Goal: Task Accomplishment & Management: Manage account settings

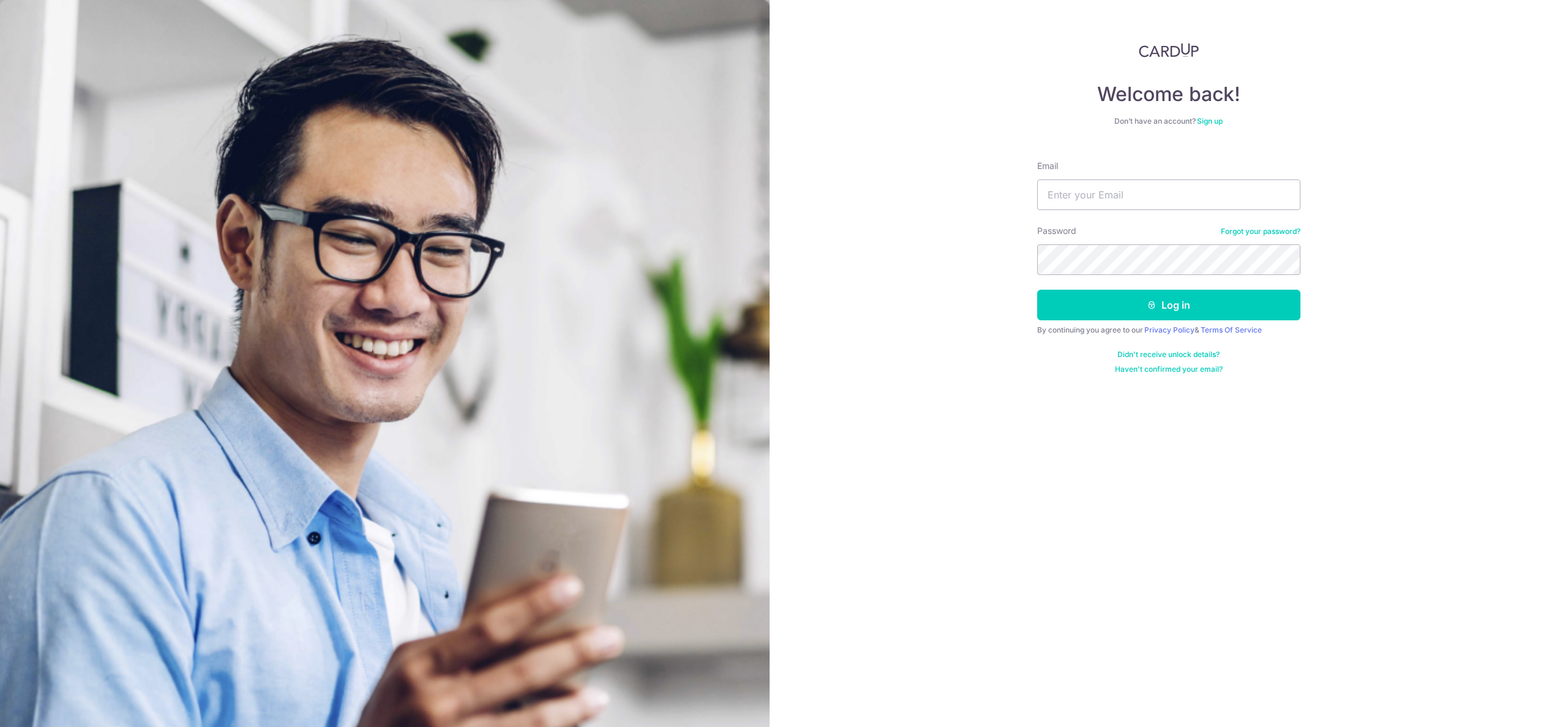
type input "[PERSON_NAME][EMAIL_ADDRESS][DOMAIN_NAME]"
click at [1037, 290] on button "Log in" at bounding box center [1169, 305] width 264 height 31
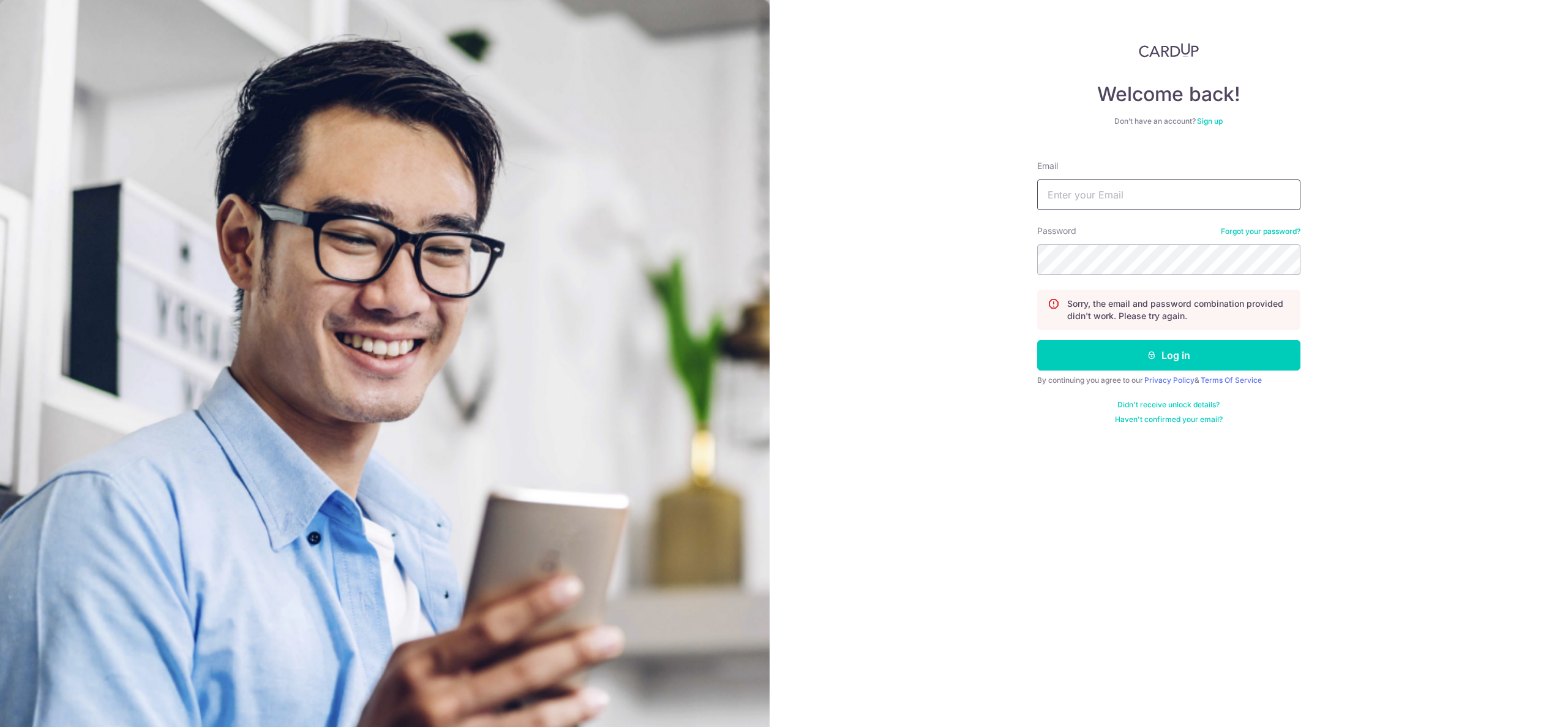
click at [1119, 196] on input "Email" at bounding box center [1169, 194] width 264 height 31
type input "[PERSON_NAME][EMAIL_ADDRESS][DOMAIN_NAME]"
click at [1037, 340] on button "Log in" at bounding box center [1169, 355] width 264 height 31
click at [1242, 228] on link "Forgot your password?" at bounding box center [1260, 231] width 79 height 9
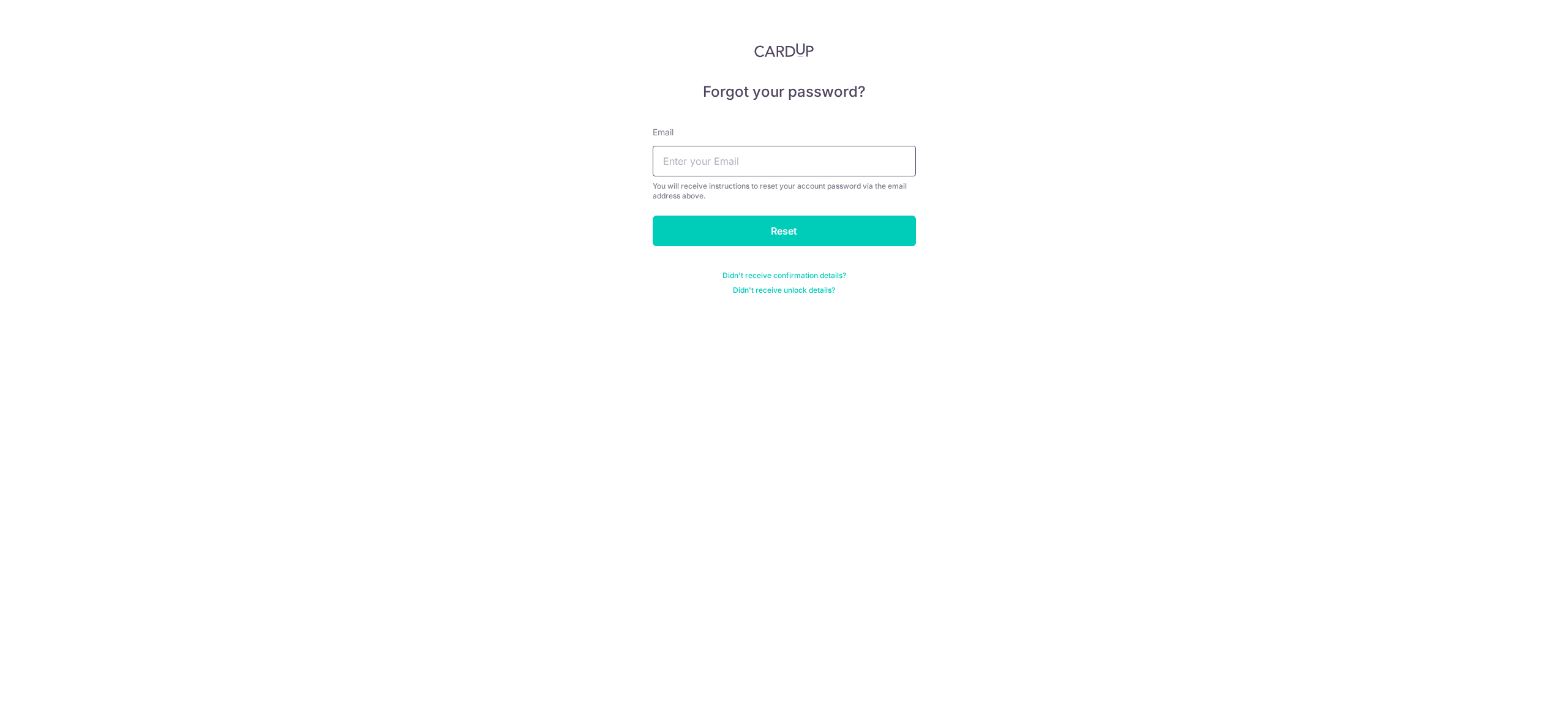
click at [731, 161] on input "text" at bounding box center [784, 161] width 264 height 31
type input "[PERSON_NAME][EMAIL_ADDRESS][DOMAIN_NAME]"
click at [766, 228] on input "Reset" at bounding box center [784, 231] width 264 height 31
